Goal: Task Accomplishment & Management: Manage account settings

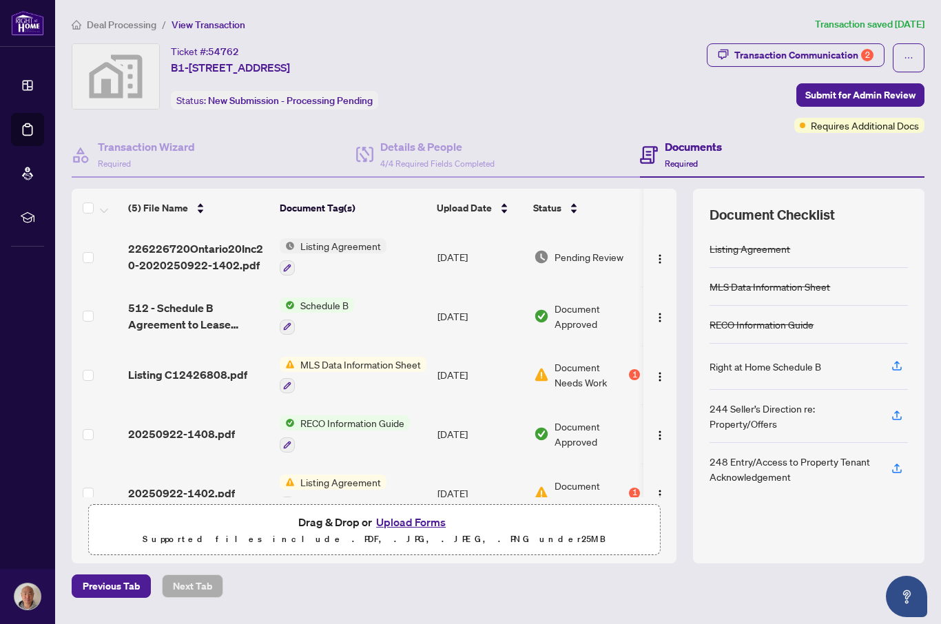
click at [835, 56] on div "Transaction Communication 2" at bounding box center [803, 55] width 139 height 22
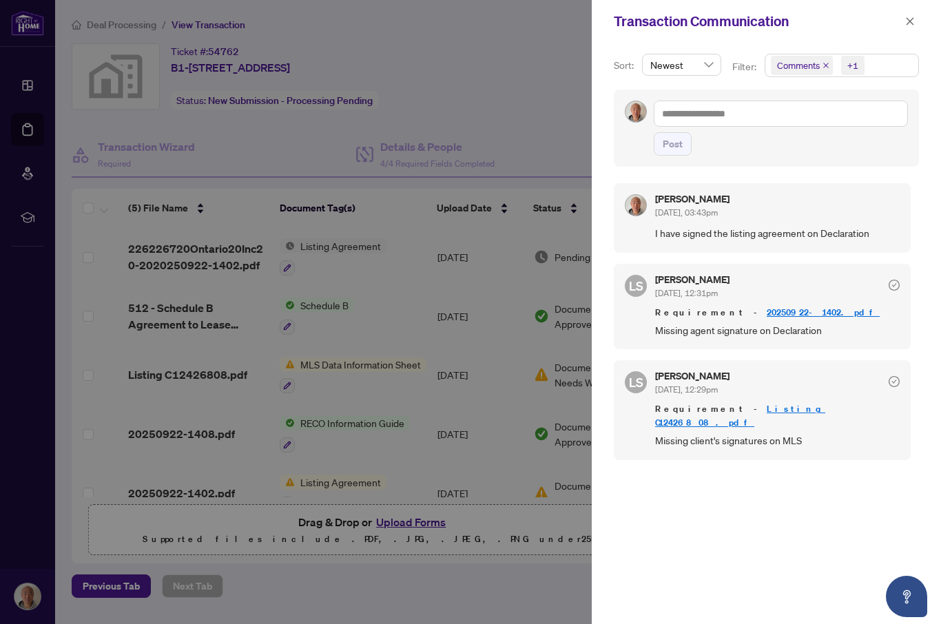
click at [23, 129] on div at bounding box center [470, 312] width 941 height 624
click at [26, 134] on div at bounding box center [470, 312] width 941 height 624
click at [905, 14] on span "button" at bounding box center [910, 21] width 10 height 22
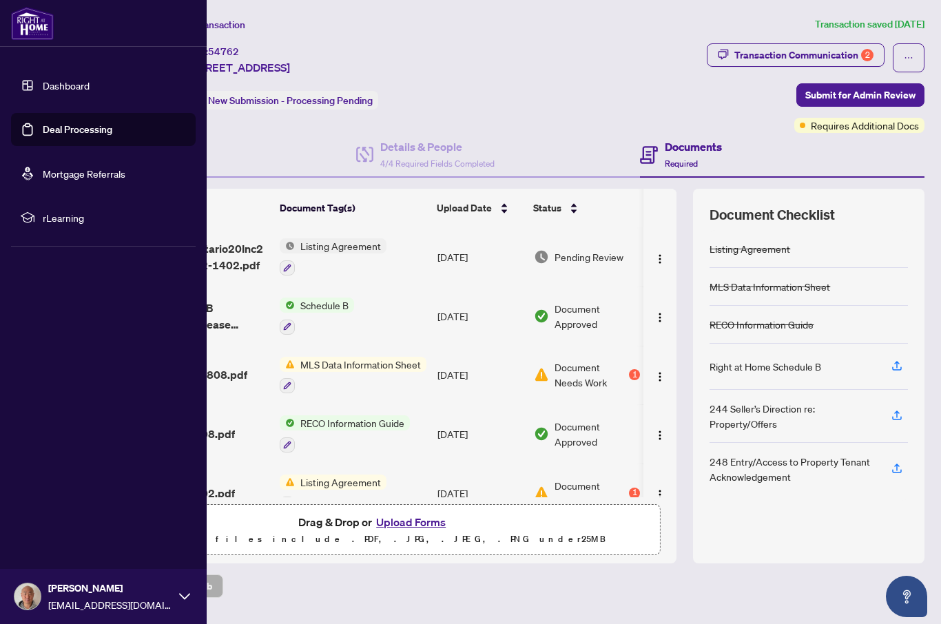
click at [56, 135] on link "Deal Processing" at bounding box center [78, 129] width 70 height 12
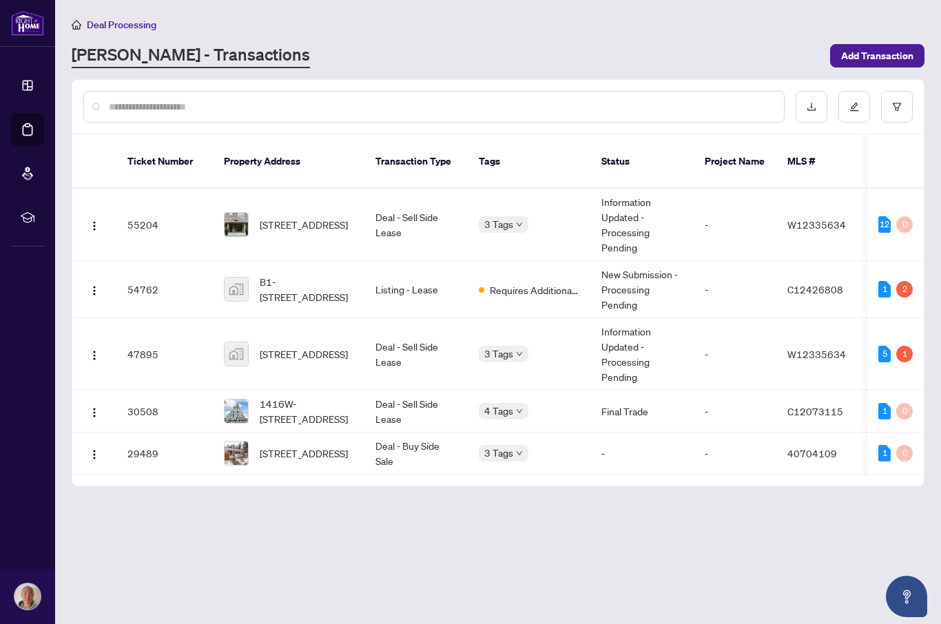
click at [647, 58] on div "[PERSON_NAME] - Transactions" at bounding box center [447, 55] width 750 height 25
click at [92, 347] on button "button" at bounding box center [94, 354] width 22 height 22
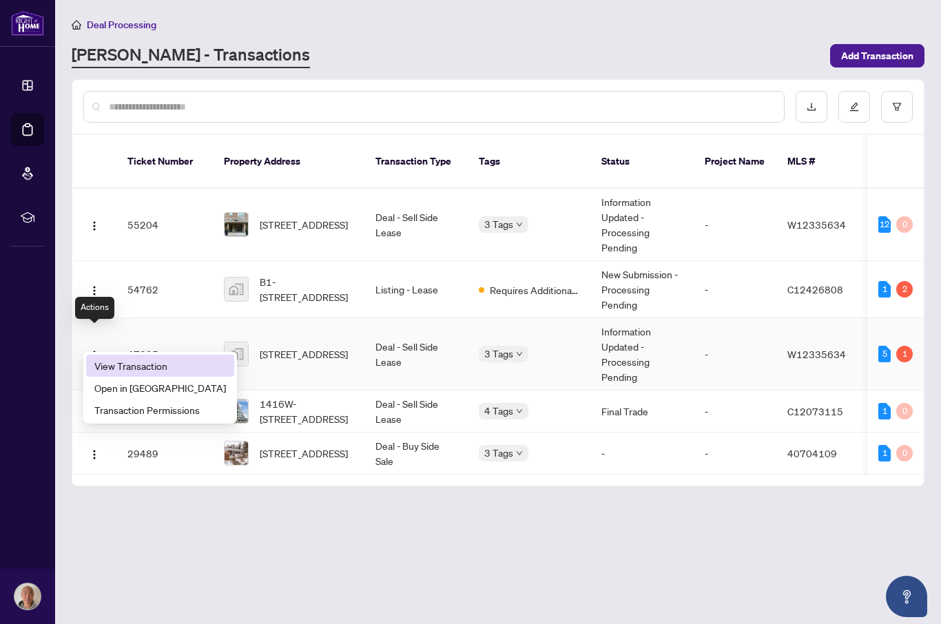
click at [112, 369] on span "View Transaction" at bounding box center [160, 365] width 132 height 15
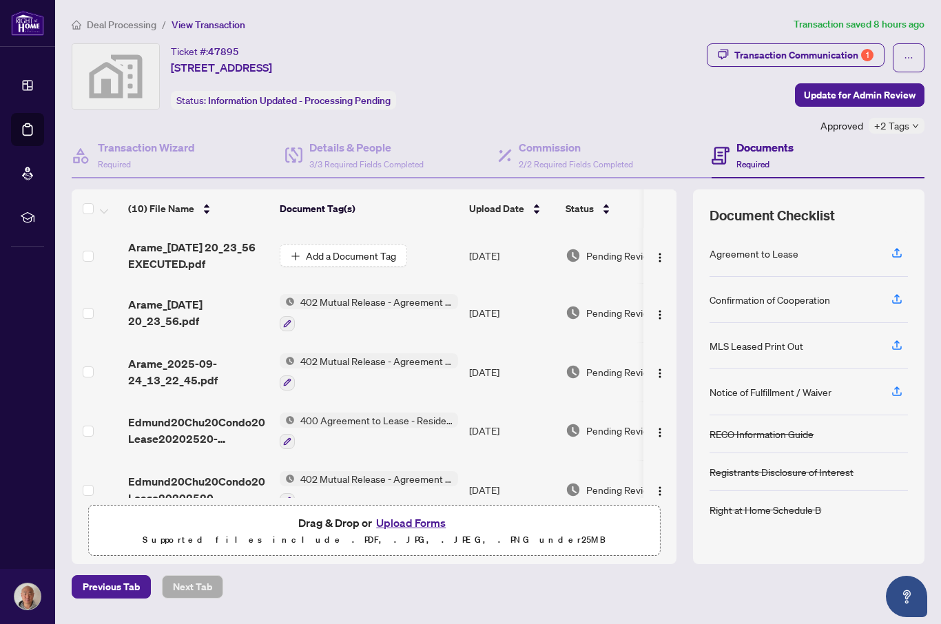
click at [858, 63] on div "Transaction Communication 1" at bounding box center [803, 55] width 139 height 22
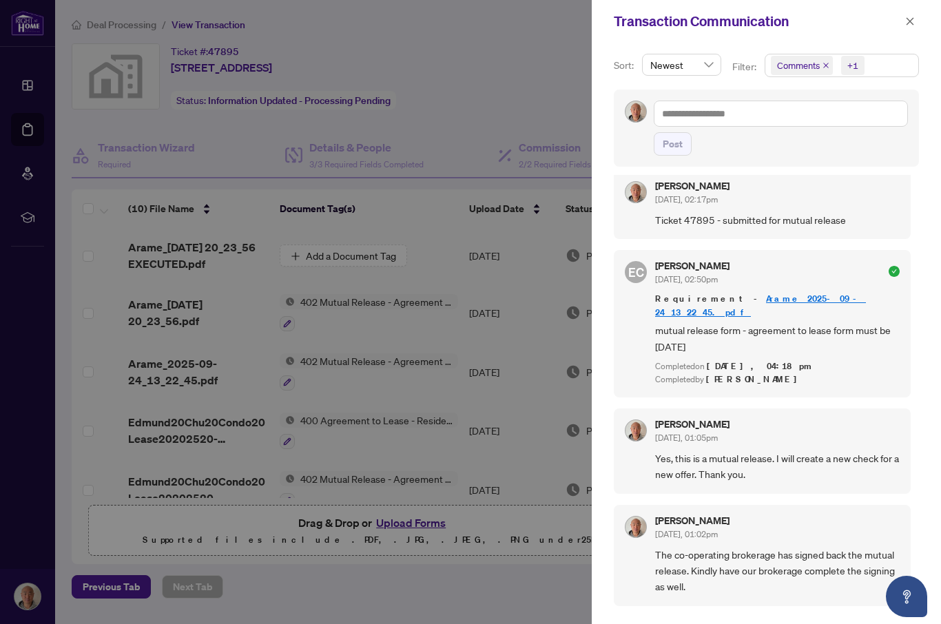
scroll to position [364, 0]
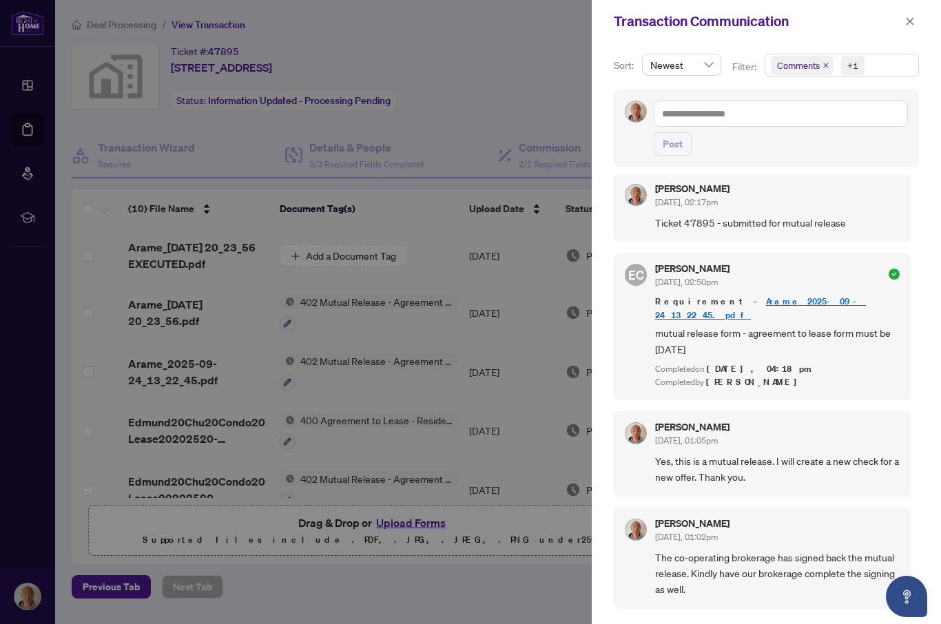
click at [888, 271] on icon "check-circle" at bounding box center [893, 274] width 11 height 11
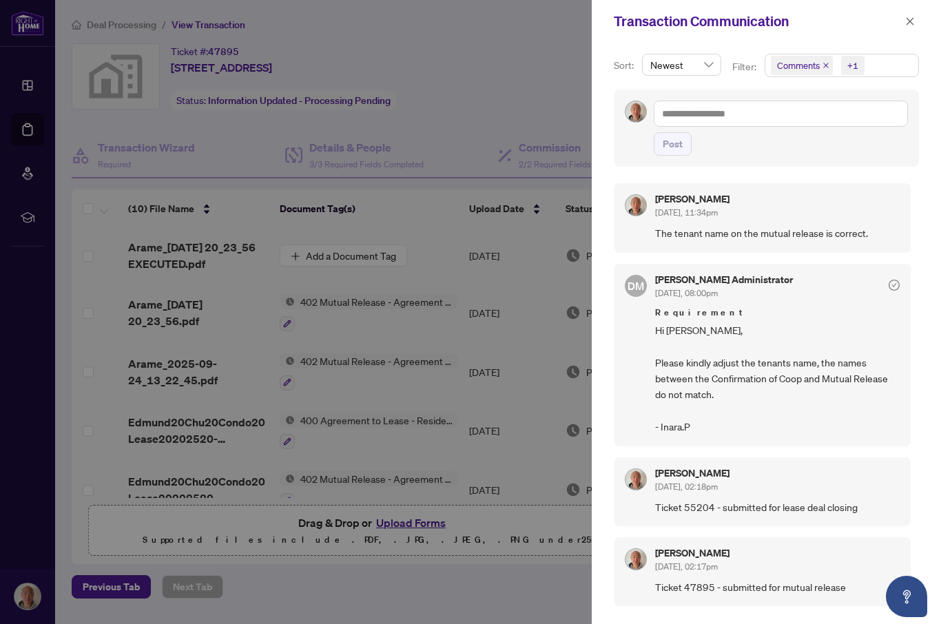
scroll to position [0, 0]
click at [908, 23] on icon "close" at bounding box center [910, 21] width 8 height 8
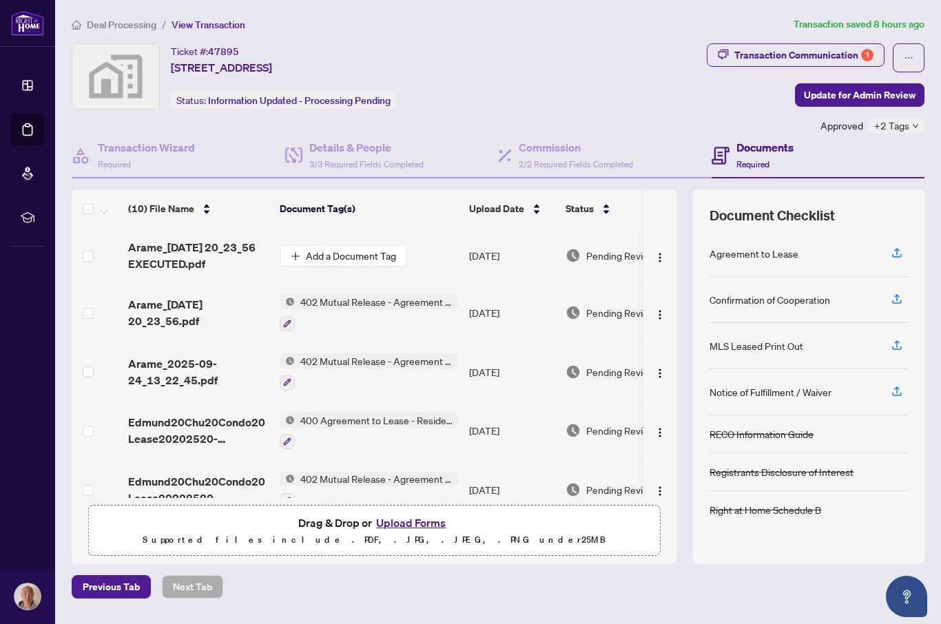
click at [408, 304] on span "402 Mutual Release - Agreement to Lease - Residential" at bounding box center [376, 301] width 163 height 15
click at [379, 368] on span "402 Mutual Release - Agreement to Lease - Residential" at bounding box center [399, 364] width 249 height 10
click at [384, 367] on div "402 Mutual Release - Agreement to Lease - Residential" at bounding box center [369, 371] width 178 height 37
click at [168, 372] on span "Arame_2025-09-24_13_22_45.pdf" at bounding box center [198, 371] width 140 height 33
click at [839, 58] on div "Transaction Communication 1" at bounding box center [803, 55] width 139 height 22
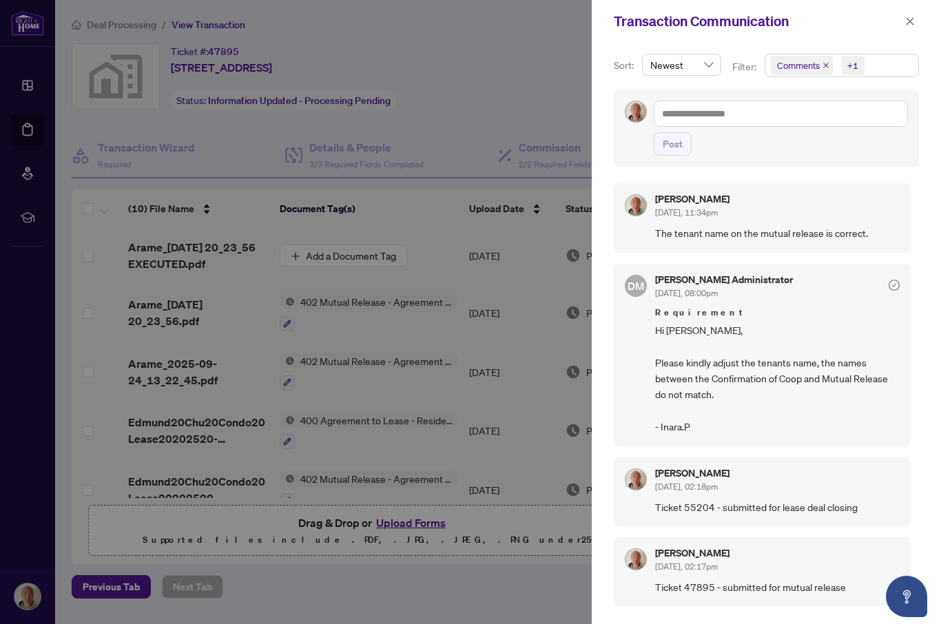
click at [881, 209] on div "[PERSON_NAME] [DATE], 11:34pm" at bounding box center [777, 206] width 244 height 25
click at [857, 62] on div "+1" at bounding box center [852, 66] width 11 height 14
click at [846, 31] on div "Transaction Communication" at bounding box center [757, 21] width 287 height 21
click at [917, 19] on button "button" at bounding box center [910, 21] width 18 height 17
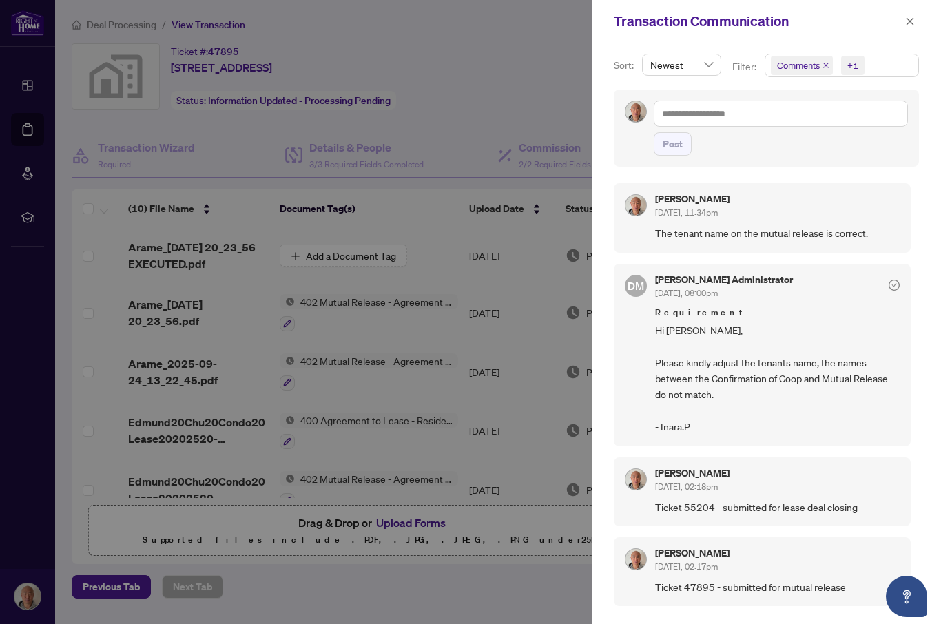
scroll to position [0, 0]
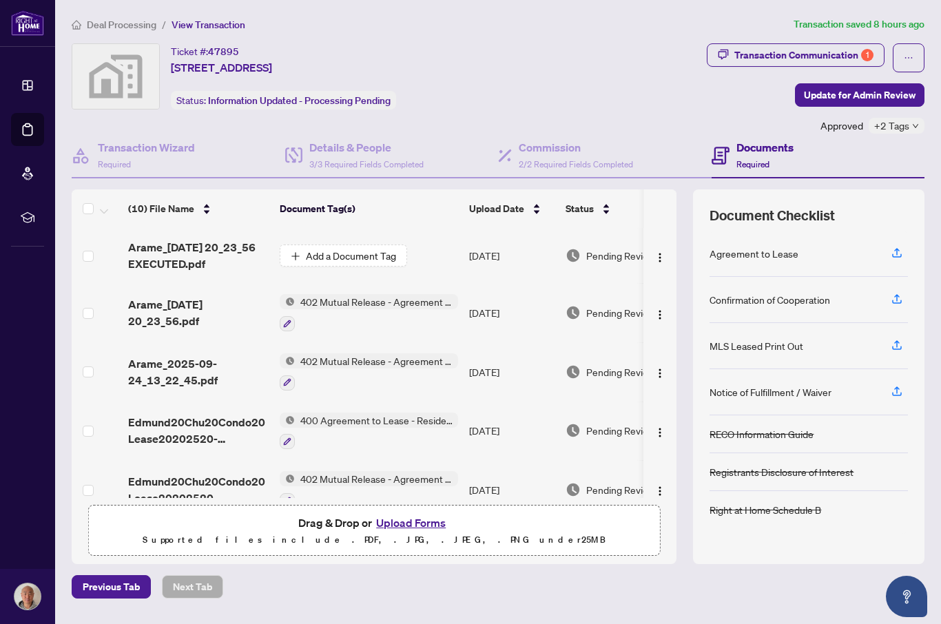
click at [861, 56] on div "1" at bounding box center [867, 55] width 12 height 12
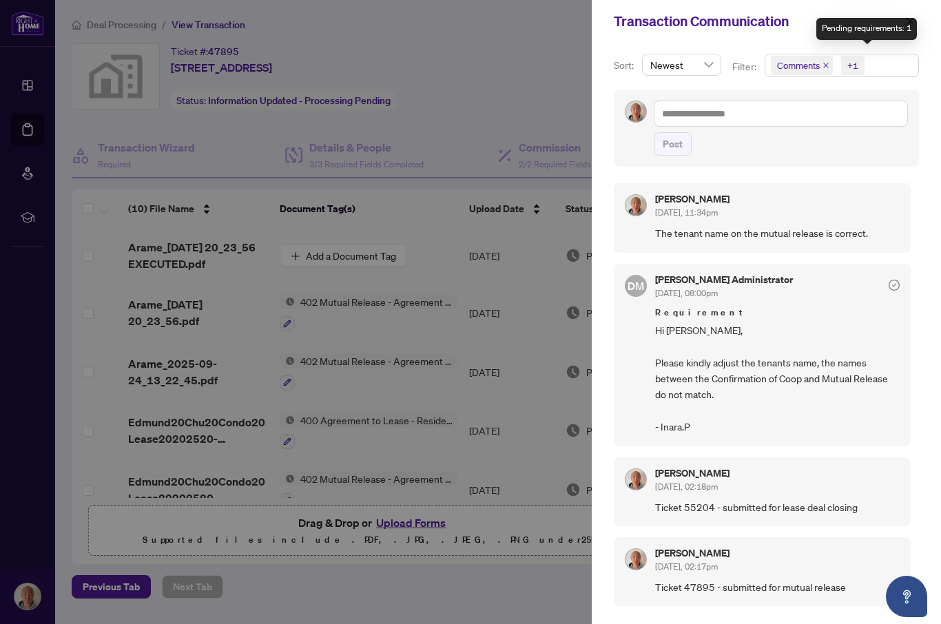
click at [815, 65] on span "Comments" at bounding box center [798, 66] width 43 height 14
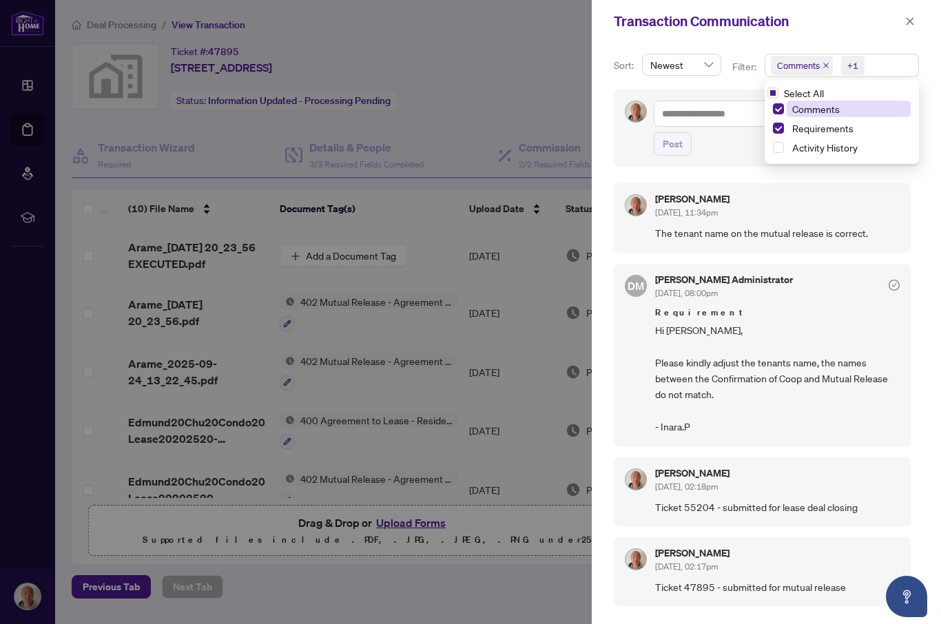
click at [782, 114] on span "Select Comments" at bounding box center [778, 108] width 11 height 11
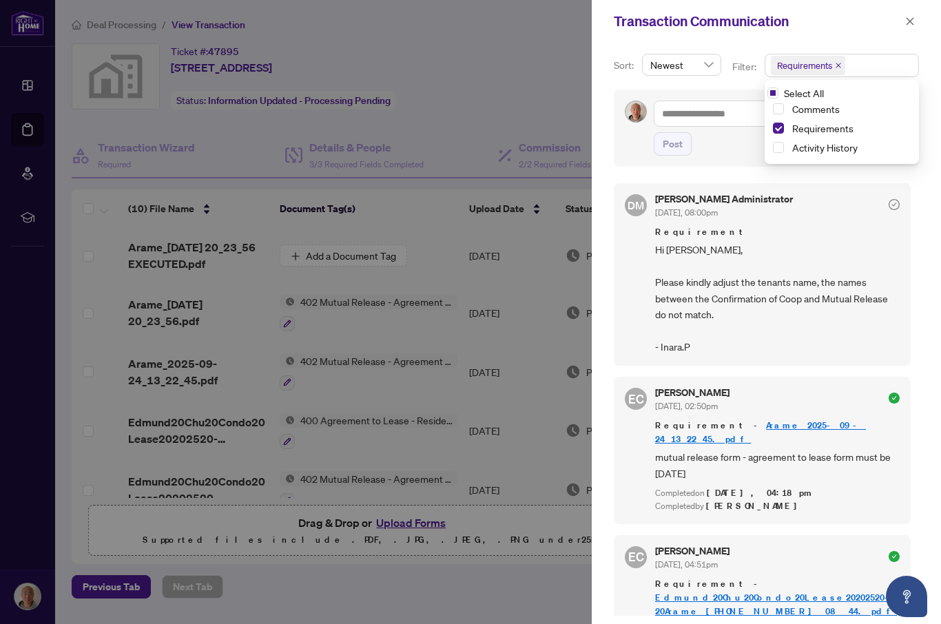
click at [786, 136] on span "Requirements" at bounding box center [848, 128] width 124 height 17
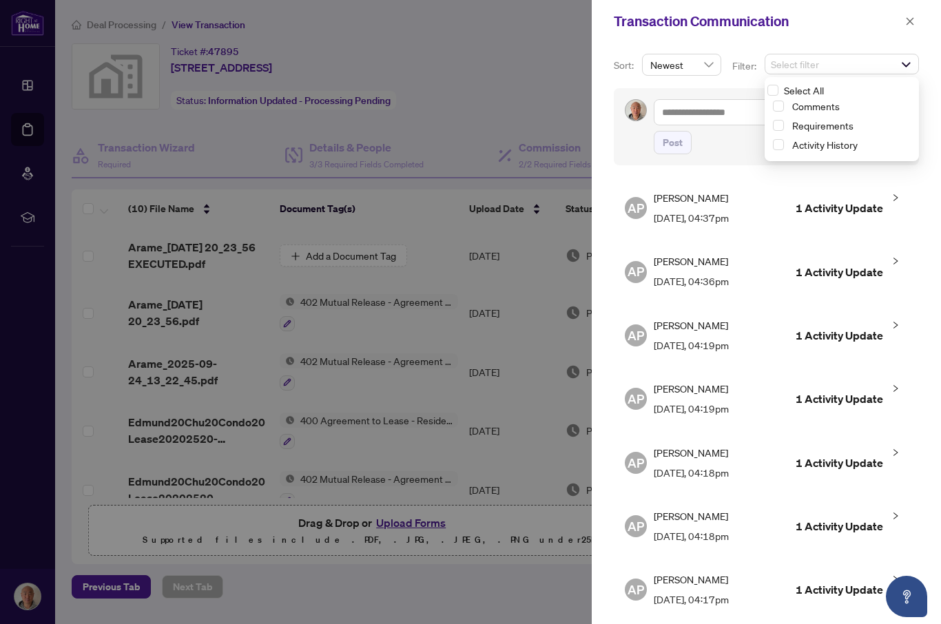
click at [914, 19] on icon "close" at bounding box center [910, 22] width 10 height 10
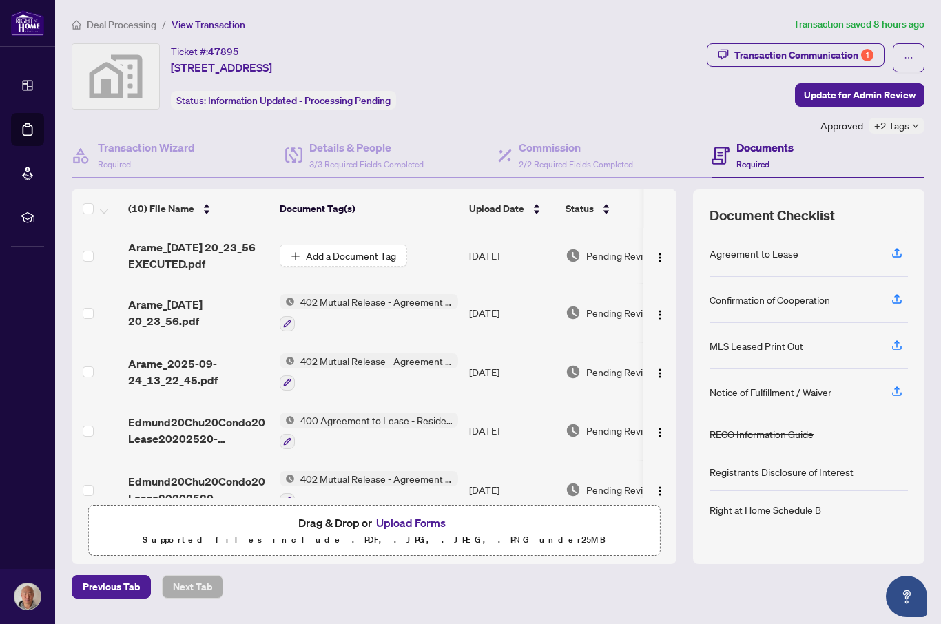
click at [863, 54] on div "1" at bounding box center [867, 55] width 12 height 12
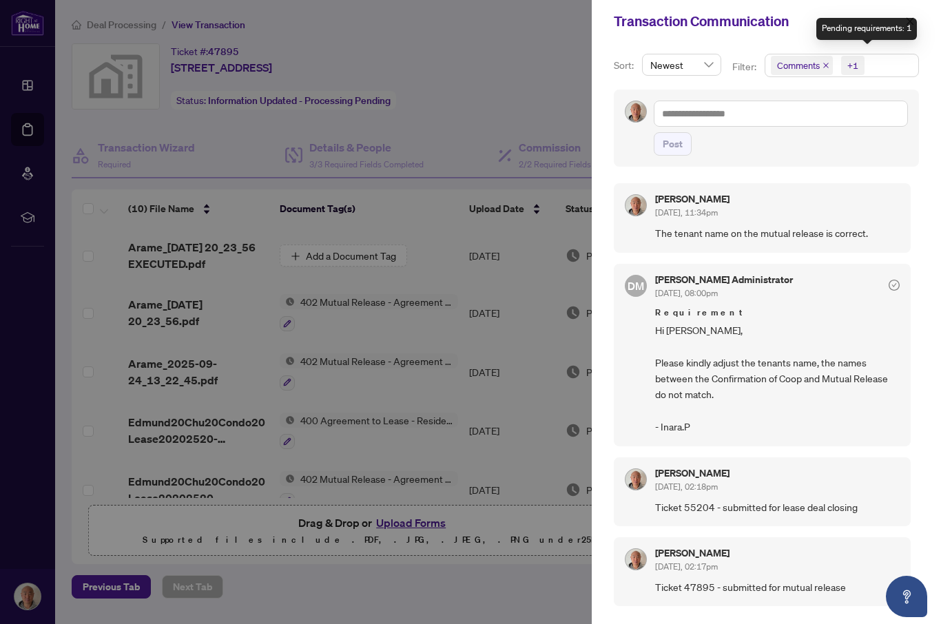
click at [815, 61] on span "Comments" at bounding box center [798, 66] width 43 height 14
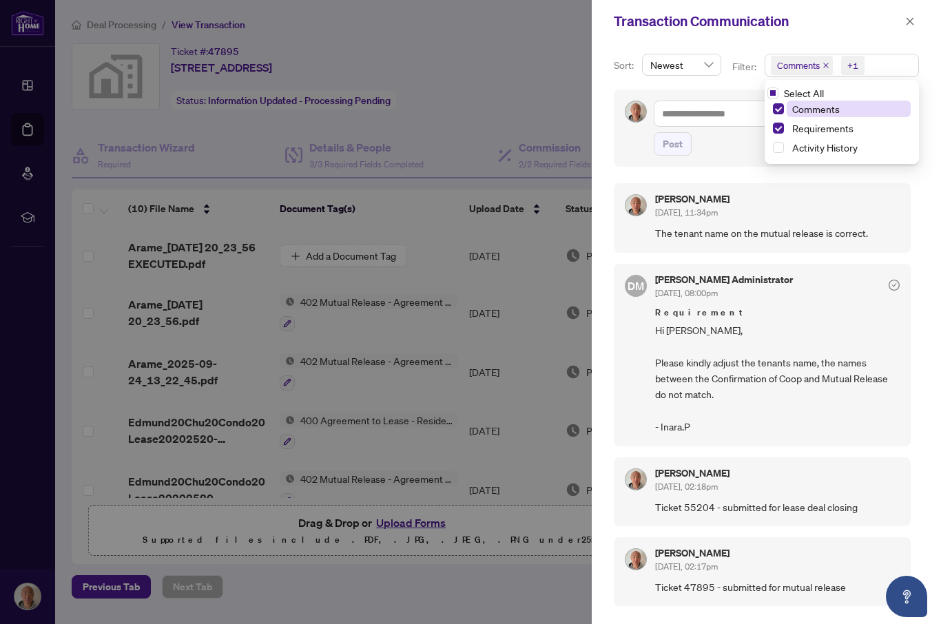
click at [783, 153] on span "Select Activity History" at bounding box center [778, 147] width 11 height 11
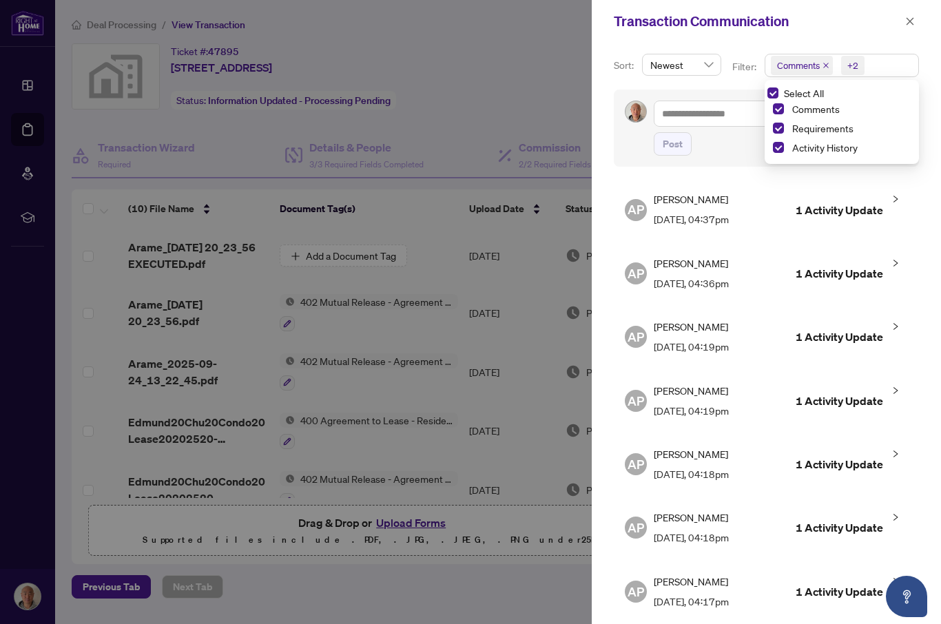
click at [917, 24] on button "button" at bounding box center [910, 21] width 18 height 17
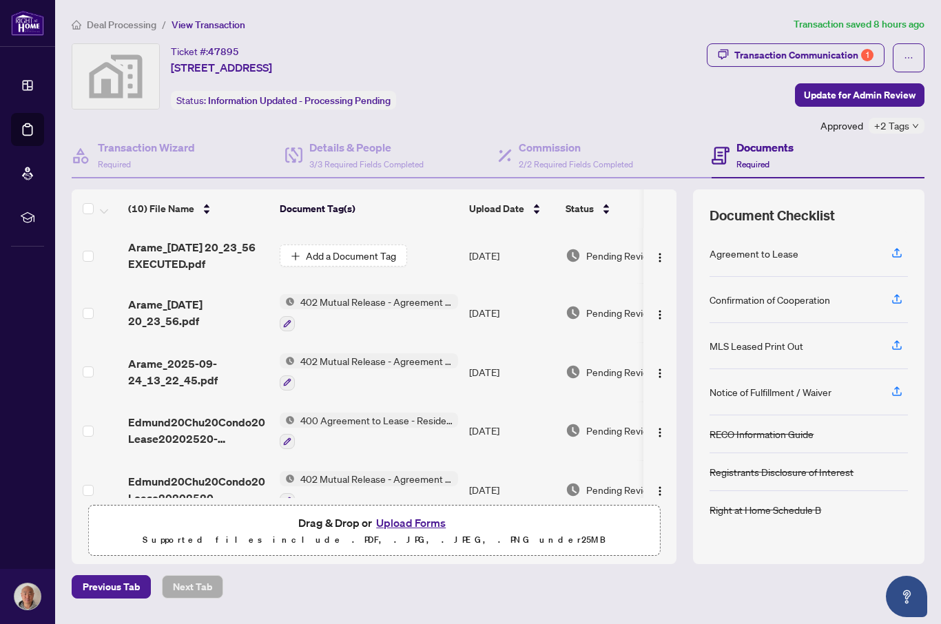
click at [739, 58] on div "Transaction Communication 1" at bounding box center [803, 55] width 139 height 22
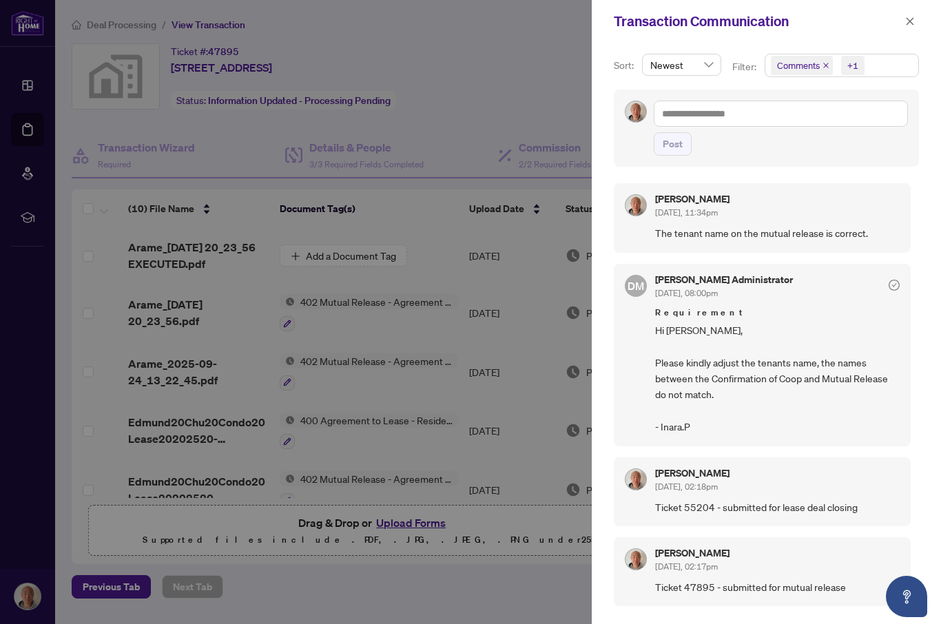
click at [708, 70] on span "Newest" at bounding box center [681, 64] width 63 height 21
click at [700, 114] on div "Oldest" at bounding box center [681, 114] width 57 height 15
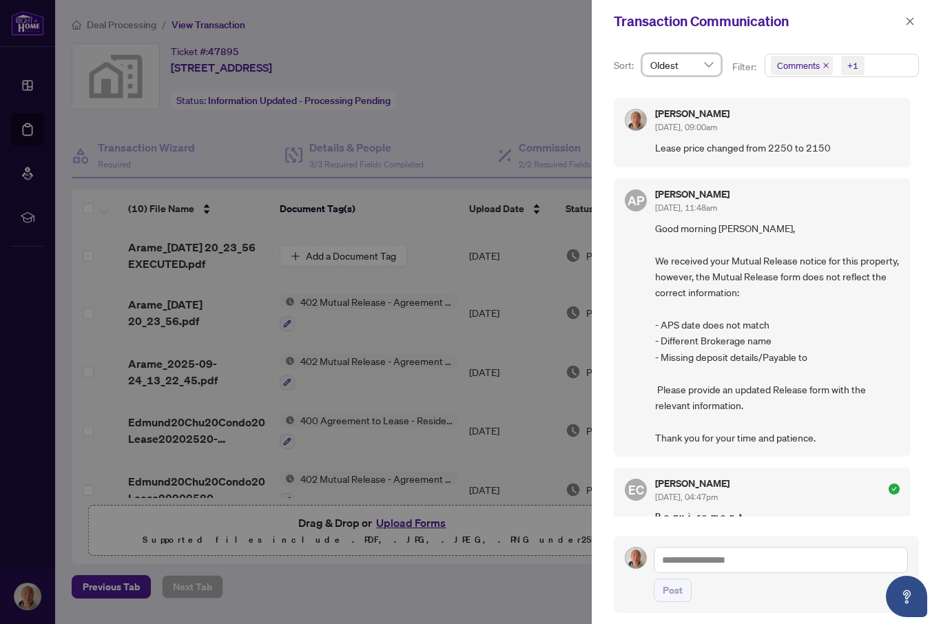
scroll to position [1352, 0]
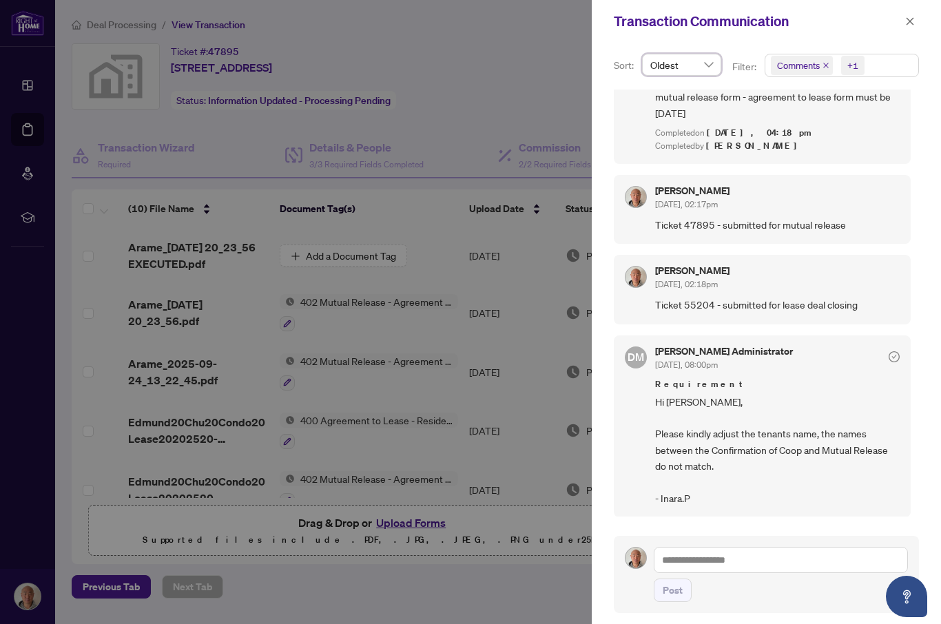
click at [798, 36] on div "Transaction Communication" at bounding box center [766, 21] width 349 height 43
click at [699, 63] on span "Oldest" at bounding box center [681, 64] width 63 height 21
click at [703, 92] on div "Newest" at bounding box center [681, 92] width 57 height 15
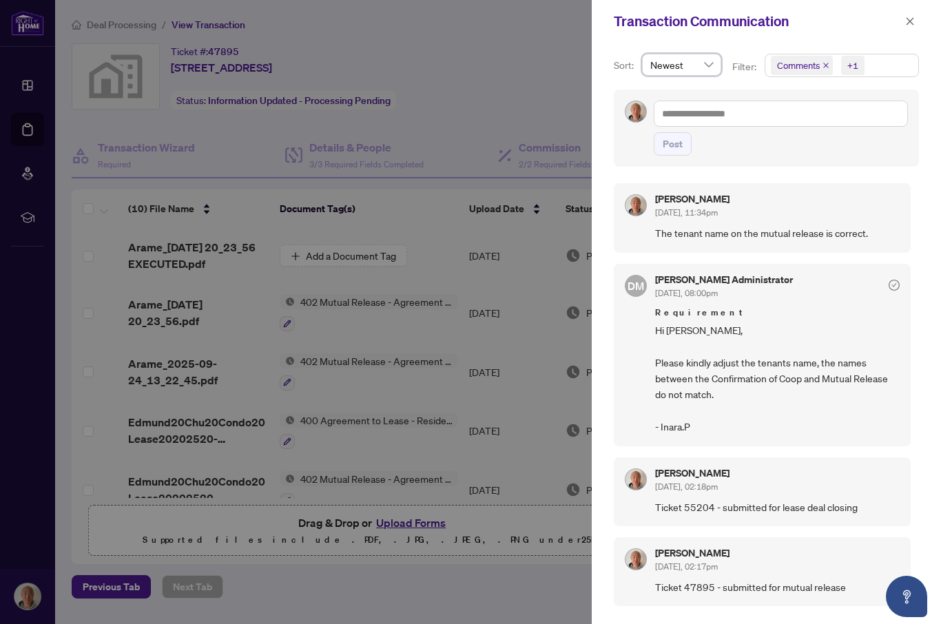
click at [838, 31] on div "Transaction Communication" at bounding box center [757, 21] width 287 height 21
click at [912, 25] on icon "close" at bounding box center [910, 22] width 10 height 10
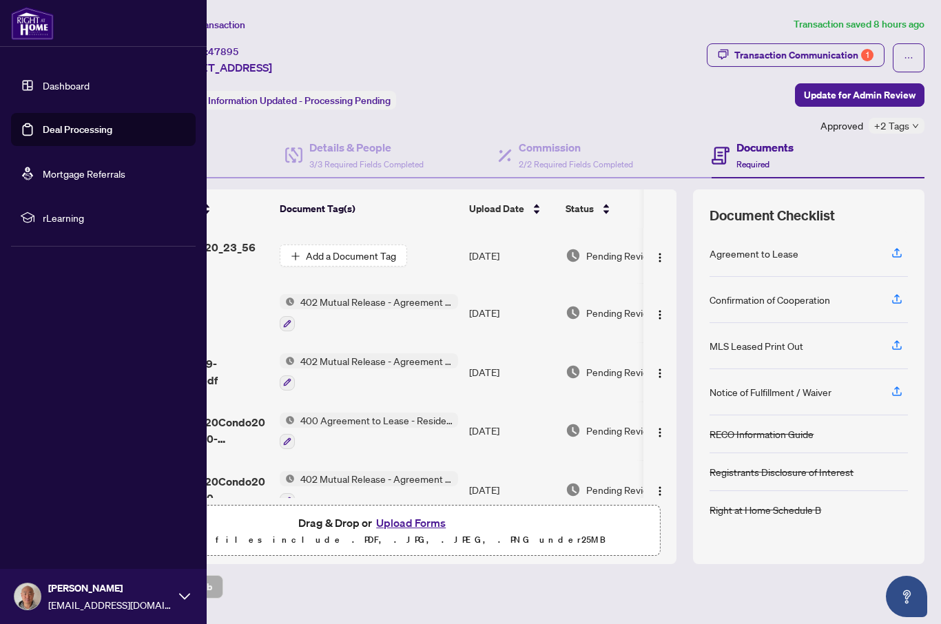
click at [62, 92] on link "Dashboard" at bounding box center [66, 85] width 47 height 12
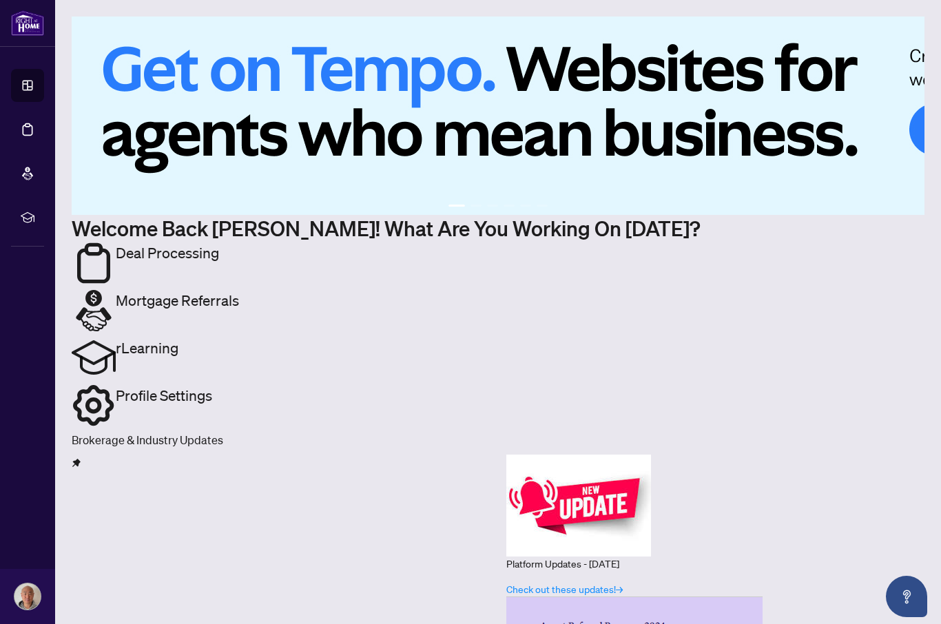
click at [134, 241] on h2 "Deal Processing" at bounding box center [167, 261] width 103 height 41
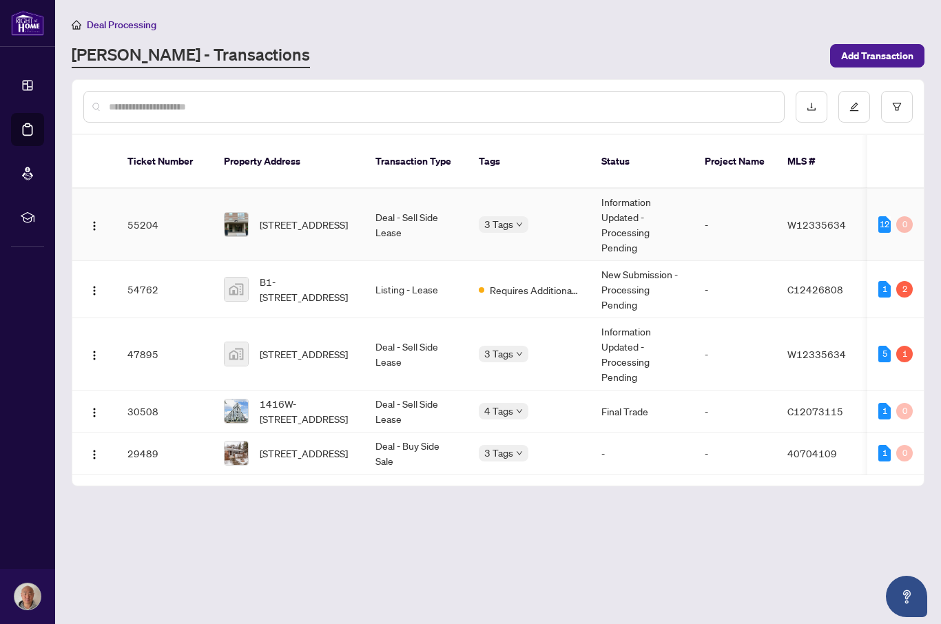
click at [89, 220] on img "button" at bounding box center [94, 225] width 11 height 11
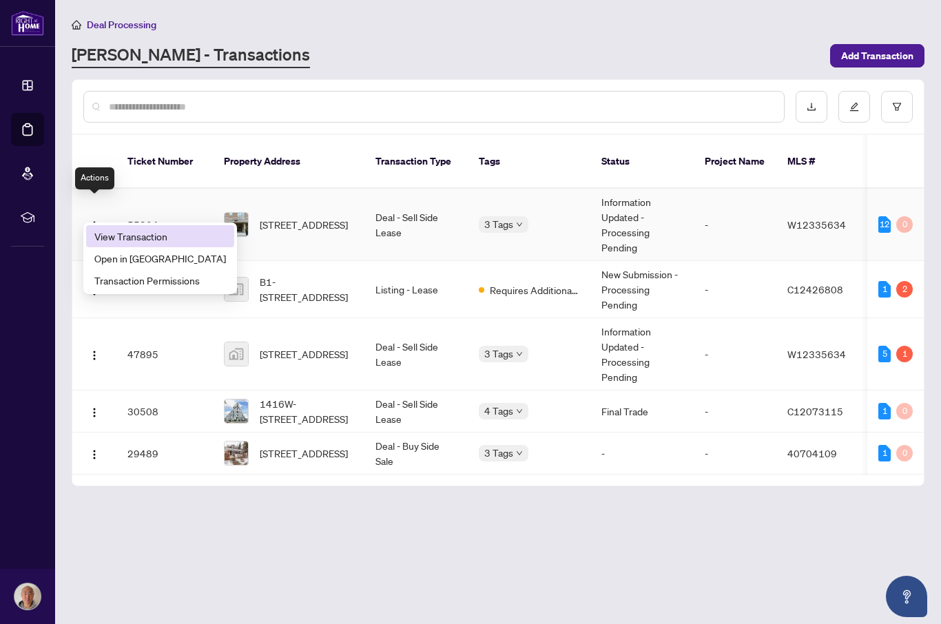
click at [123, 237] on span "View Transaction" at bounding box center [160, 236] width 132 height 15
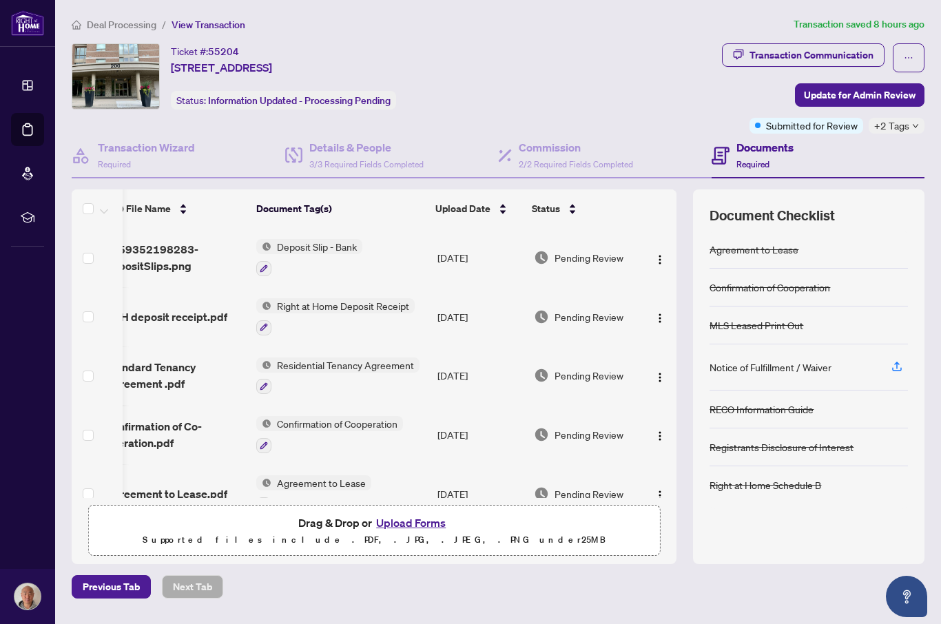
click at [0, 0] on link "Deal Processing" at bounding box center [0, 0] width 0 height 0
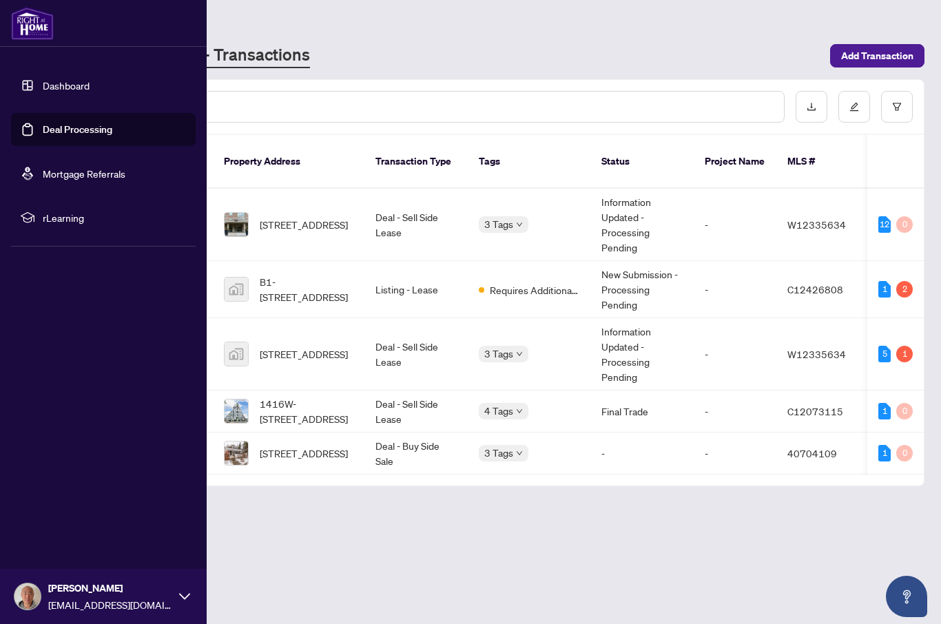
click at [56, 85] on link "Dashboard" at bounding box center [66, 85] width 47 height 12
